Goal: Information Seeking & Learning: Learn about a topic

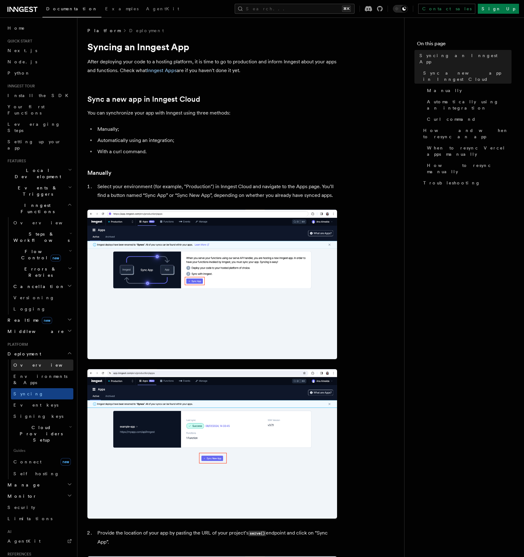
click at [38, 359] on link "Overview" at bounding box center [42, 364] width 62 height 11
click at [43, 231] on span "Steps & Workflows" at bounding box center [40, 237] width 59 height 12
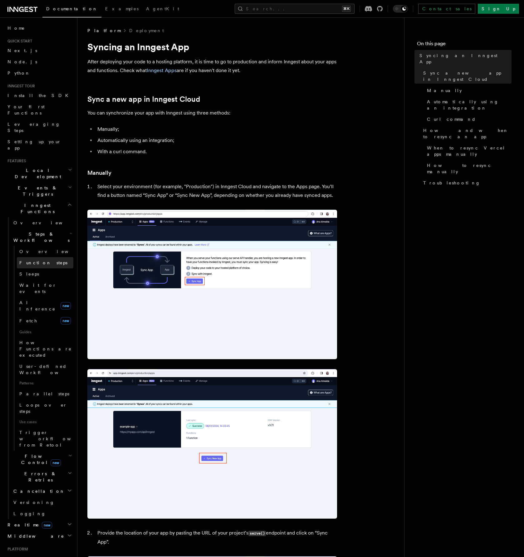
click at [38, 260] on span "Function steps" at bounding box center [43, 262] width 48 height 5
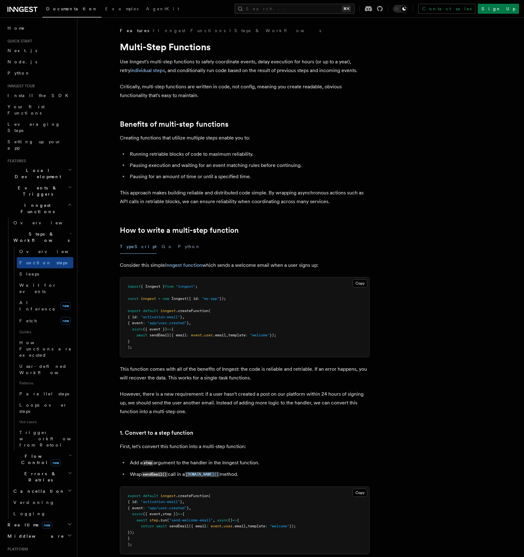
click at [57, 450] on h2 "Flow Control new" at bounding box center [42, 458] width 62 height 17
click at [45, 468] on link "Overview" at bounding box center [45, 473] width 56 height 11
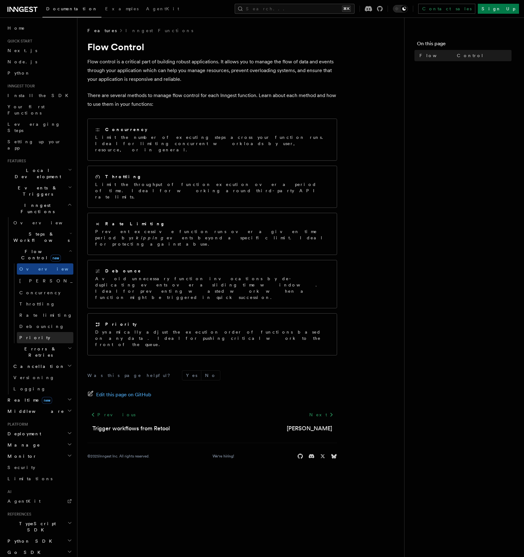
click at [30, 334] on span "Priority" at bounding box center [34, 337] width 31 height 6
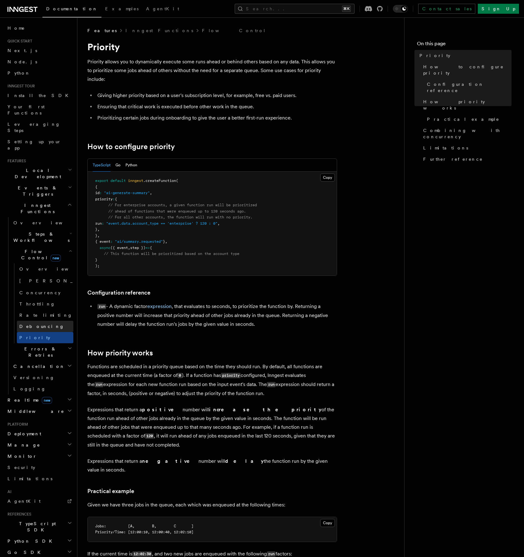
click at [32, 324] on span "Debouncing" at bounding box center [41, 326] width 45 height 5
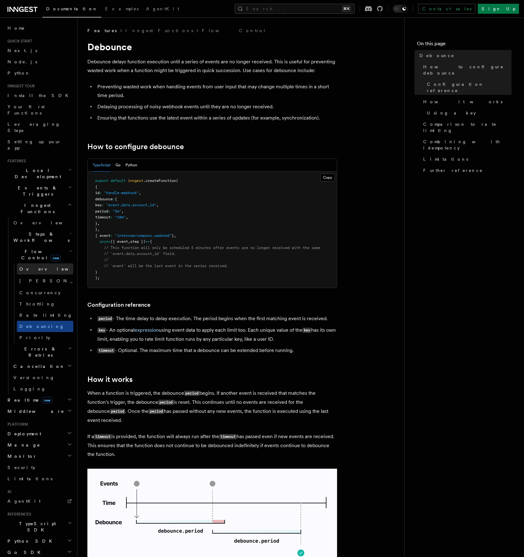
click at [28, 263] on link "Overview" at bounding box center [45, 268] width 56 height 11
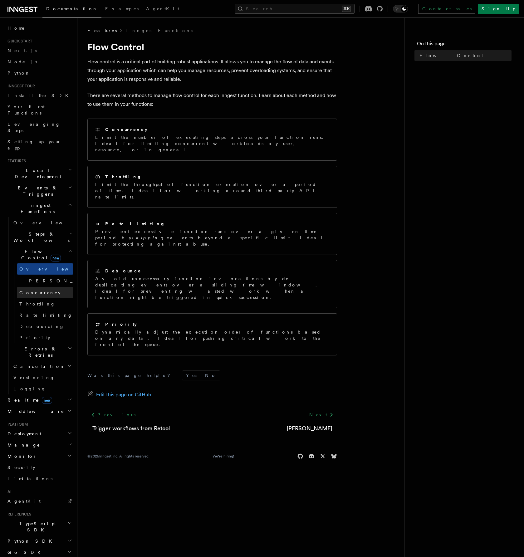
click at [25, 290] on span "Concurrency" at bounding box center [39, 292] width 41 height 5
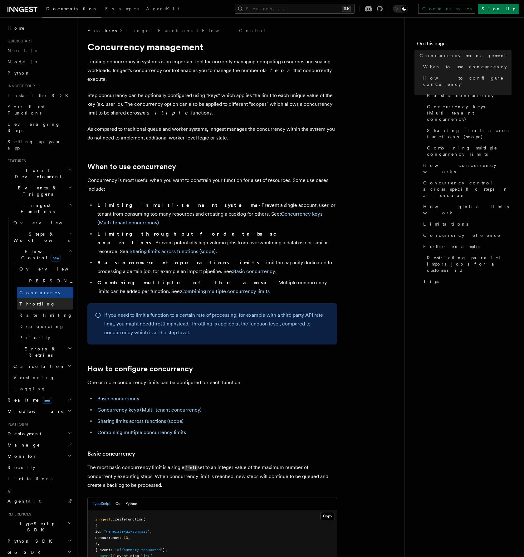
click at [25, 301] on span "Throttling" at bounding box center [37, 303] width 36 height 5
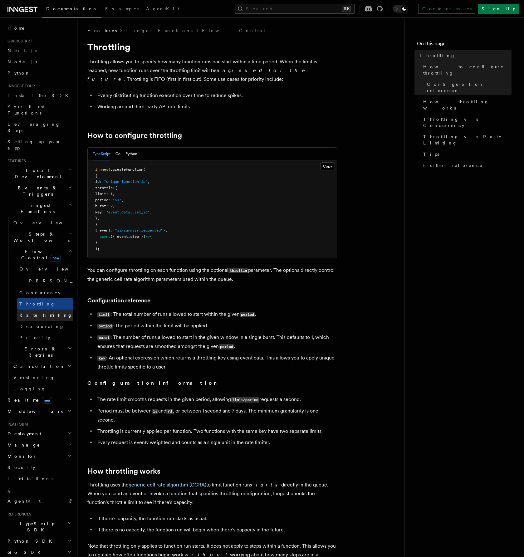
click at [25, 309] on link "Rate limiting" at bounding box center [45, 314] width 56 height 11
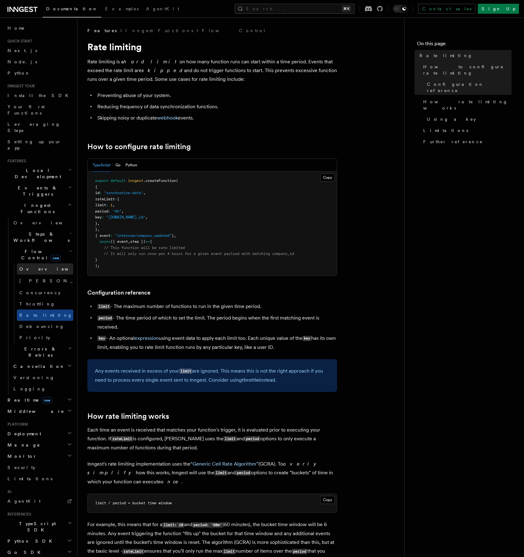
click at [33, 263] on link "Overview" at bounding box center [45, 268] width 56 height 11
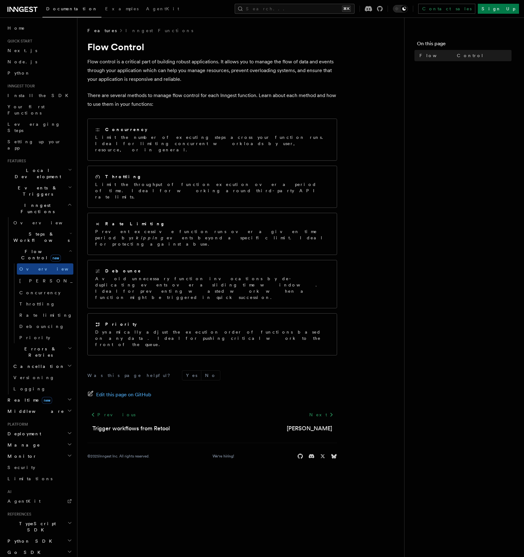
click at [39, 345] on span "Errors & Retries" at bounding box center [39, 351] width 57 height 12
